Goal: Information Seeking & Learning: Learn about a topic

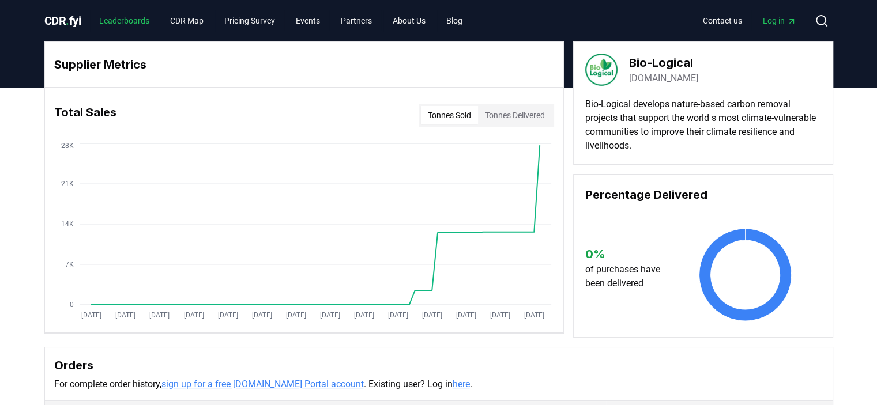
click at [143, 28] on link "Leaderboards" at bounding box center [124, 20] width 69 height 21
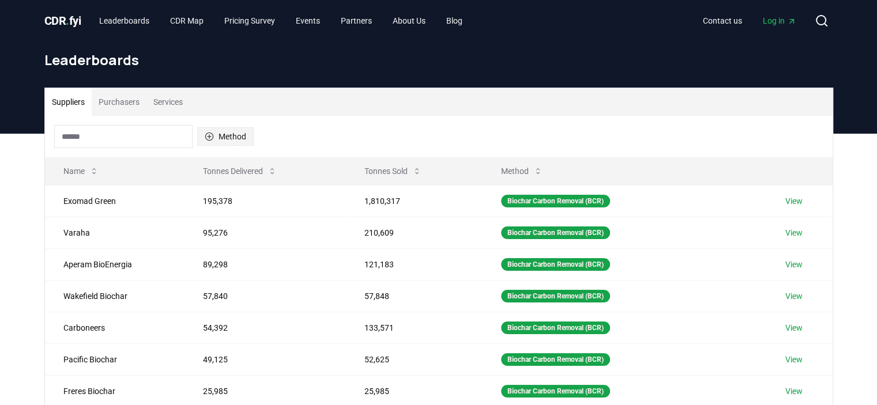
click at [228, 134] on button "Method" at bounding box center [225, 136] width 56 height 18
type input "***"
click at [209, 191] on div "Suggestions" at bounding box center [209, 191] width 9 height 9
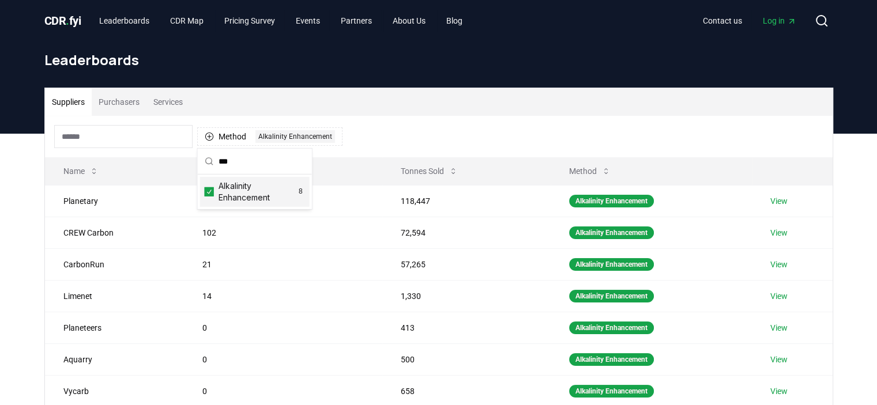
click at [20, 250] on div "Suppliers Purchasers Services Method 1 Alkalinity Enhancement Name Tonnes Deliv…" at bounding box center [438, 333] width 877 height 398
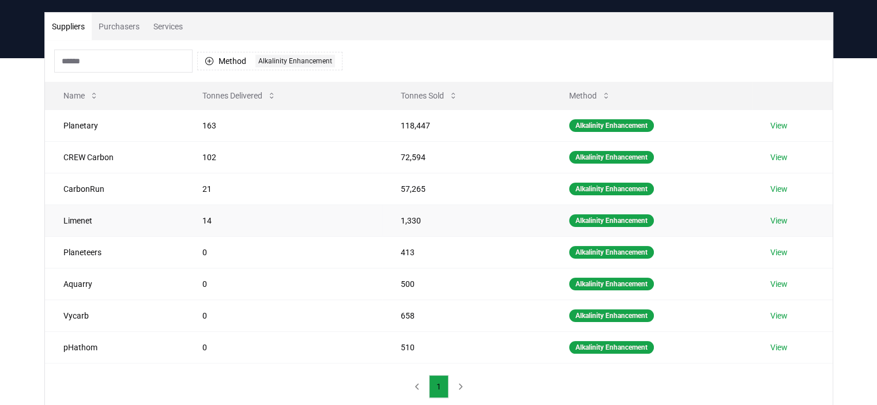
scroll to position [58, 0]
